Goal: Find specific page/section

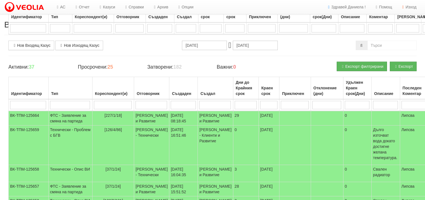
scroll to position [85, 0]
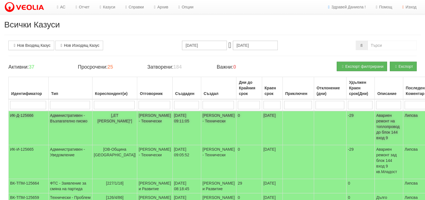
click at [61, 118] on td "Административен - Възлагателно писмо" at bounding box center [71, 128] width 44 height 34
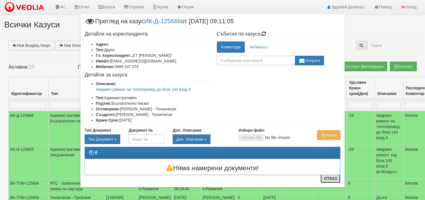
click at [326, 180] on button "Отказ" at bounding box center [331, 178] width 20 height 9
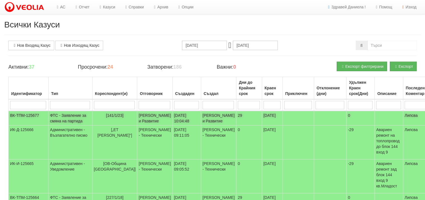
click at [58, 119] on td "ФТС - Заявление за смяна на партида" at bounding box center [71, 118] width 44 height 15
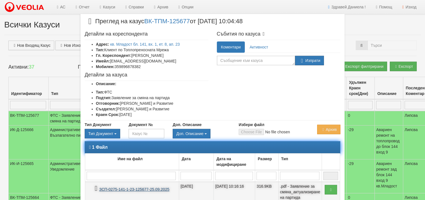
click at [144, 188] on link "ЗСП-0275-141-1-23-125677-25.09.2025" at bounding box center [134, 189] width 70 height 4
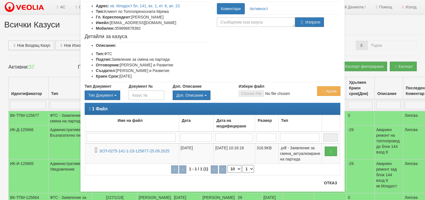
scroll to position [44, 0]
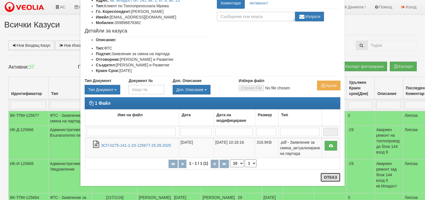
click at [329, 175] on button "Отказ" at bounding box center [331, 176] width 20 height 9
